Goal: Task Accomplishment & Management: Manage account settings

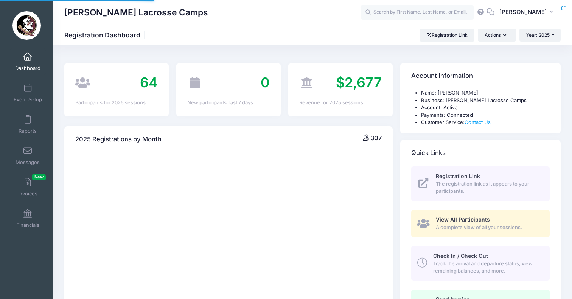
select select
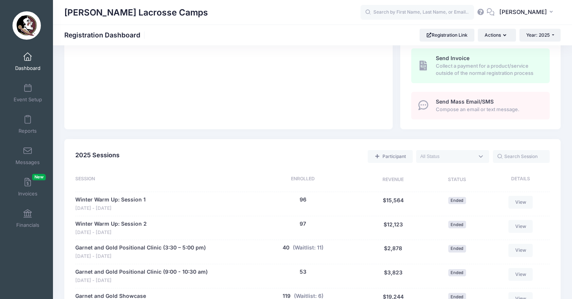
scroll to position [425, 0]
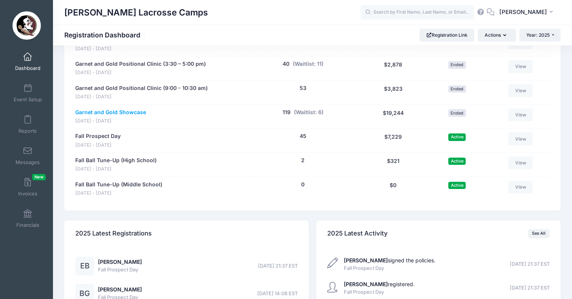
click at [135, 108] on link "Garnet and Gold Showcase" at bounding box center [110, 112] width 71 height 8
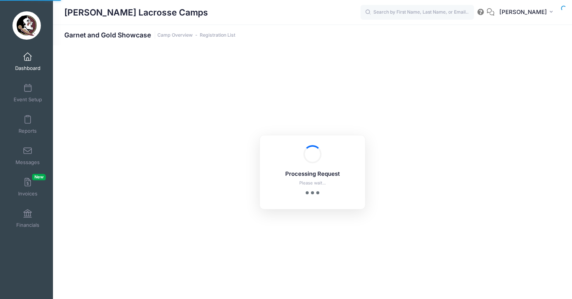
select select "10"
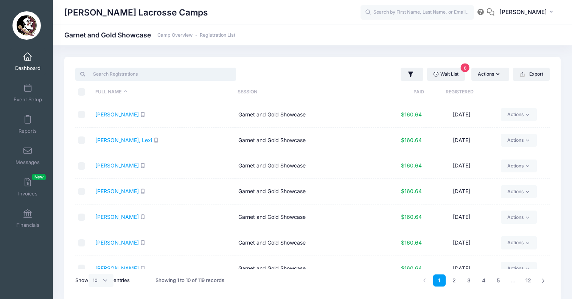
click at [172, 75] on input "search" at bounding box center [155, 74] width 161 height 13
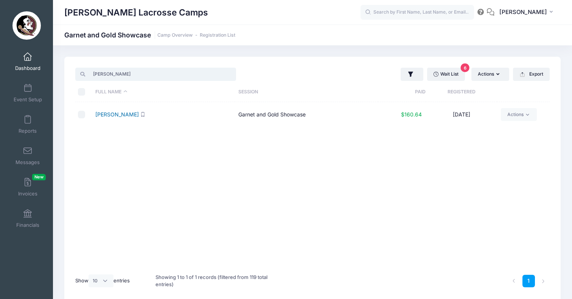
type input "[PERSON_NAME]"
click at [107, 111] on link "[PERSON_NAME]" at bounding box center [116, 114] width 43 height 6
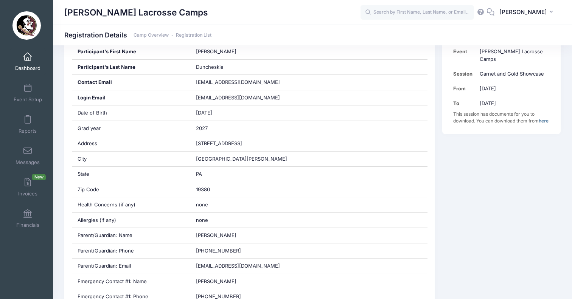
scroll to position [163, 0]
